Goal: Check status: Check status

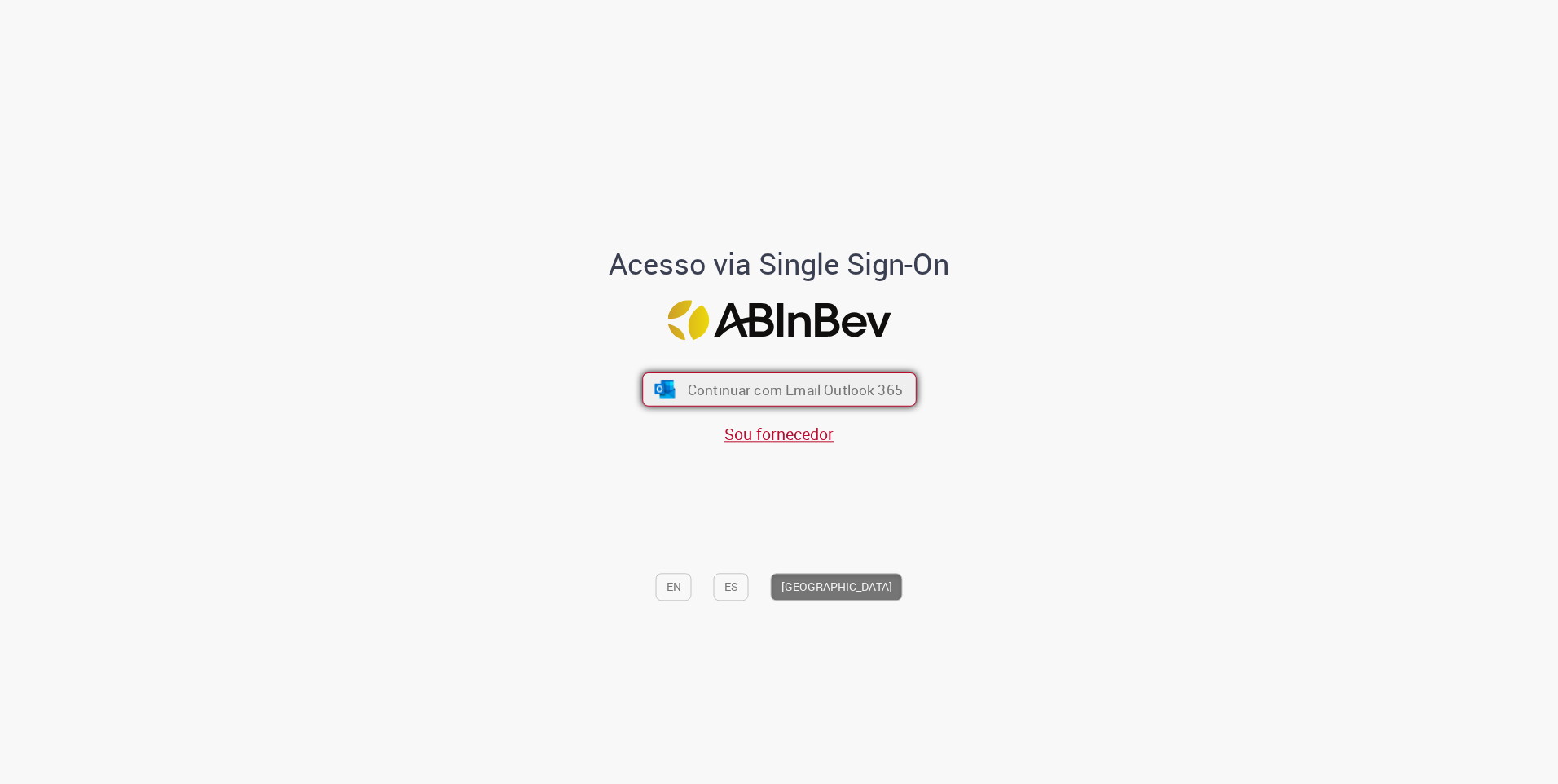
click at [806, 404] on button "Continuar com Email Outlook 365" at bounding box center [779, 389] width 274 height 34
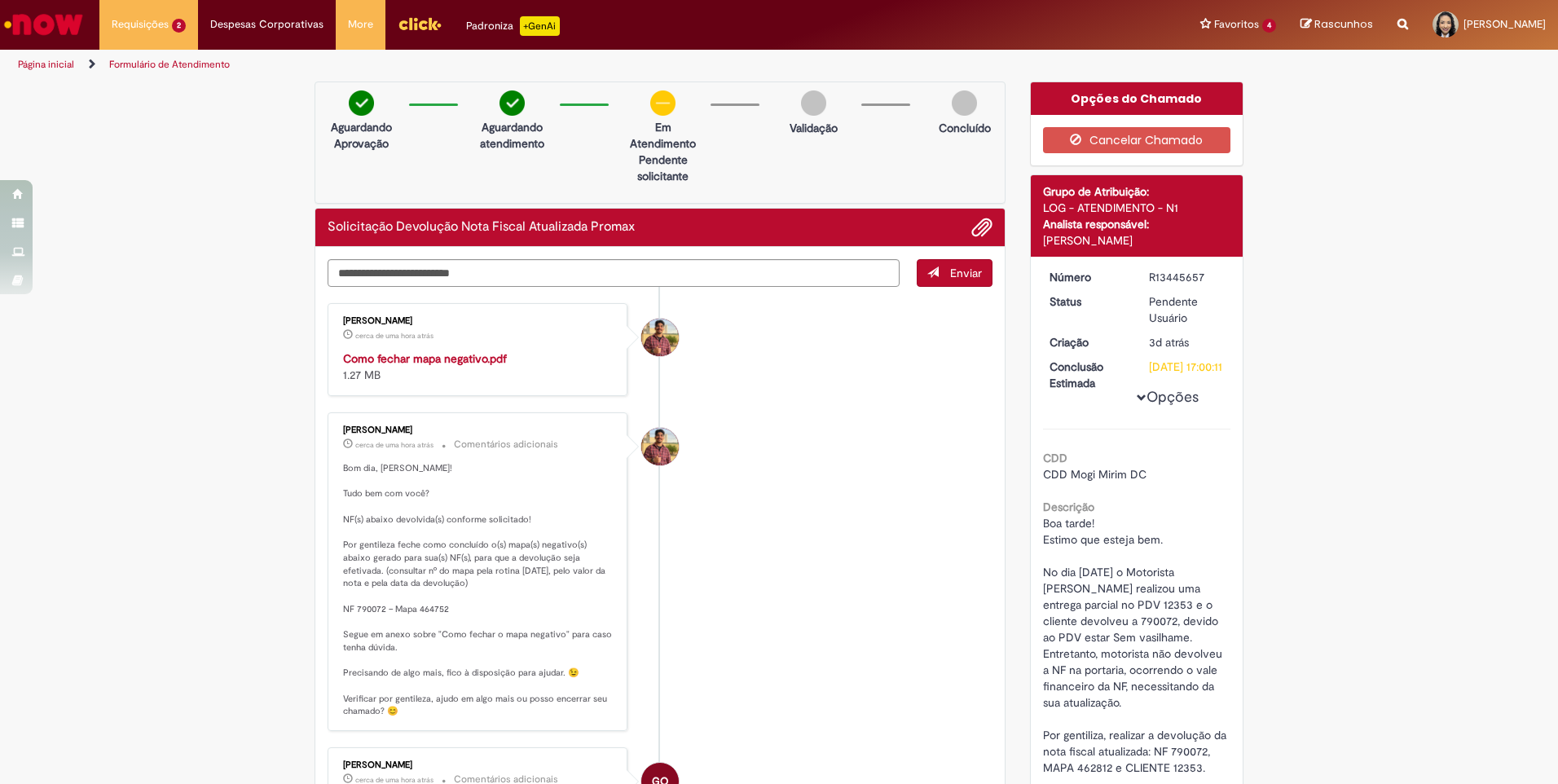
scroll to position [81, 0]
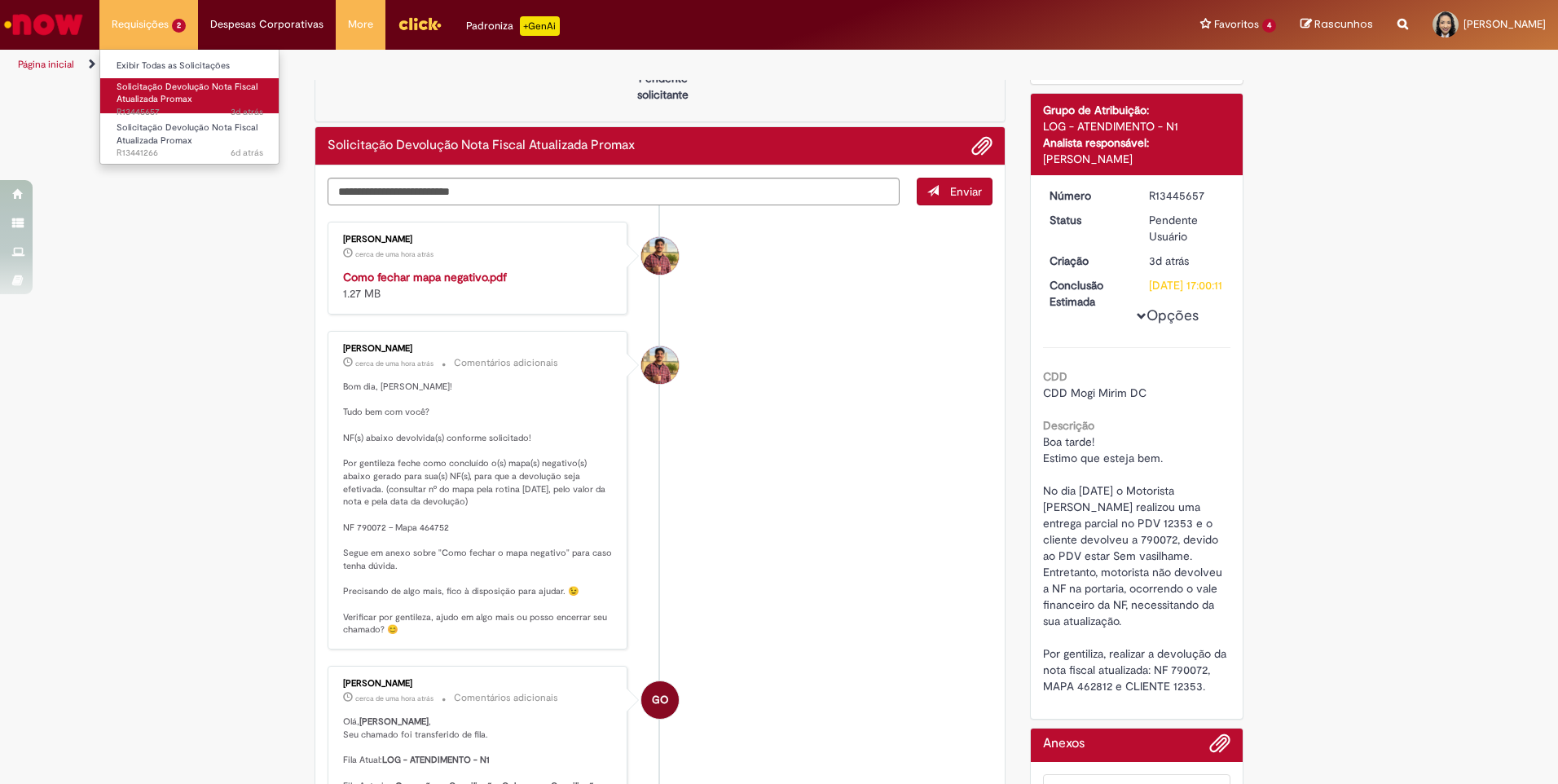
click at [175, 101] on span "Solicitação Devolução Nota Fiscal Atualizada Promax" at bounding box center [187, 93] width 141 height 25
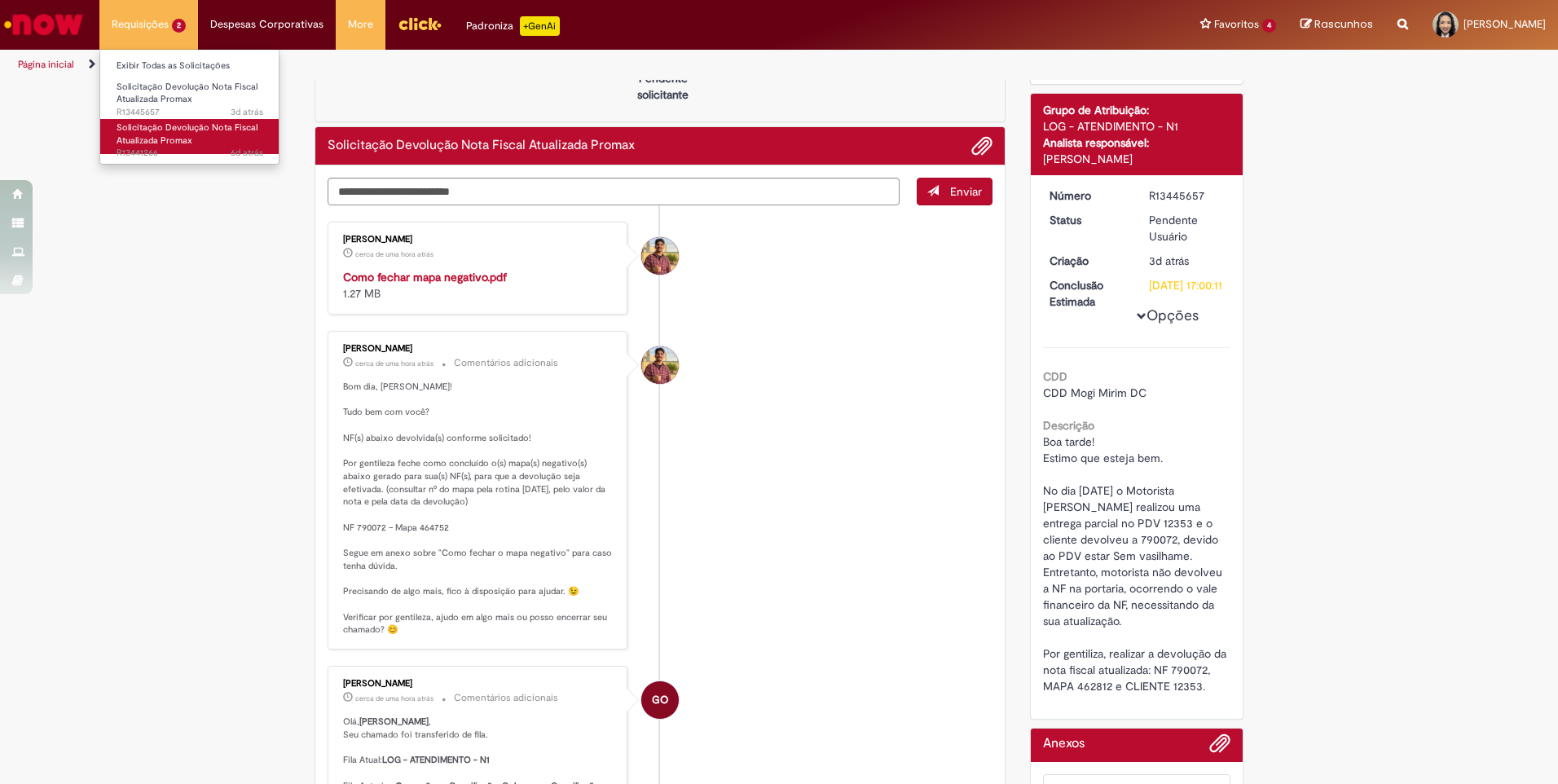
click at [161, 126] on span "Solicitação Devolução Nota Fiscal Atualizada Promax" at bounding box center [187, 134] width 141 height 25
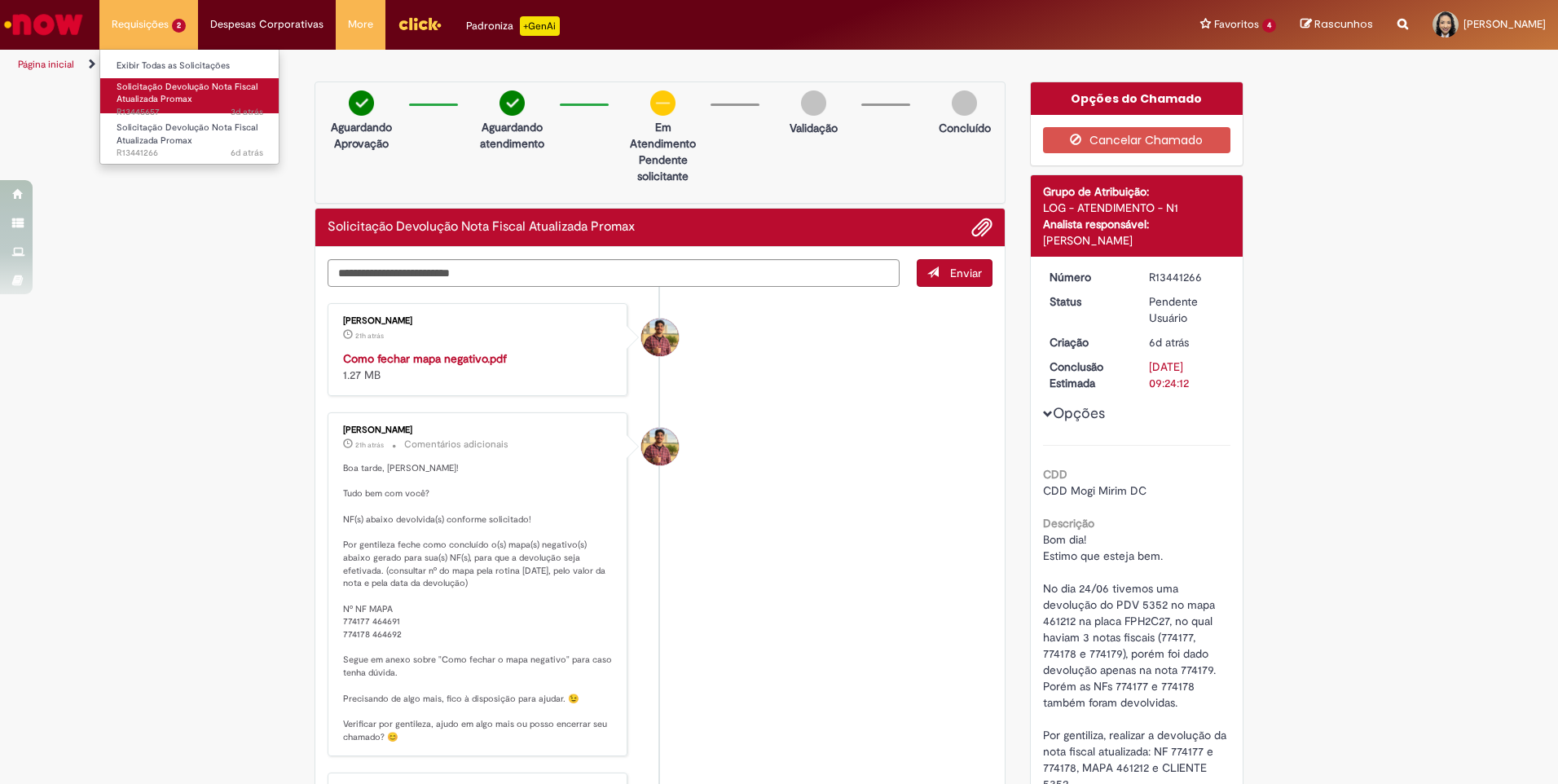
click at [177, 103] on span "Solicitação Devolução Nota Fiscal Atualizada Promax" at bounding box center [187, 93] width 141 height 25
